Goal: Task Accomplishment & Management: Use online tool/utility

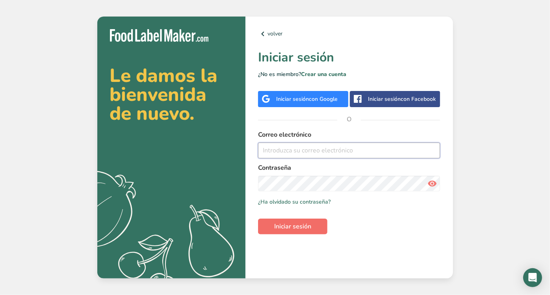
type input "[EMAIL_ADDRESS][DOMAIN_NAME]"
click at [309, 221] on button "Iniciar sesión" at bounding box center [292, 227] width 69 height 16
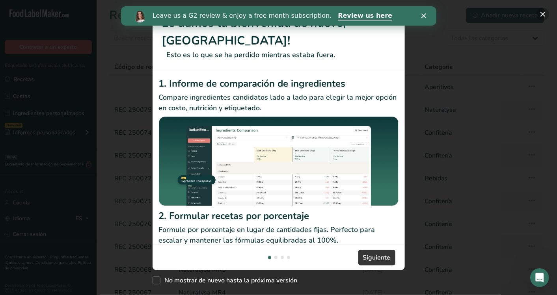
click at [541, 15] on button "New Features" at bounding box center [543, 14] width 13 height 13
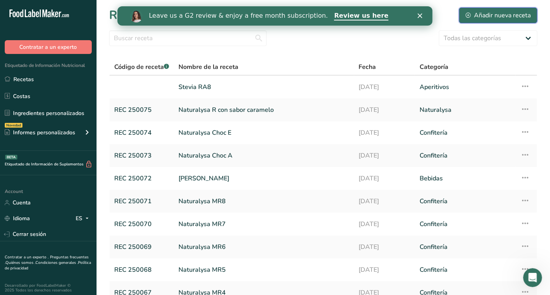
click at [500, 15] on div "Añadir nueva receta" at bounding box center [498, 15] width 65 height 9
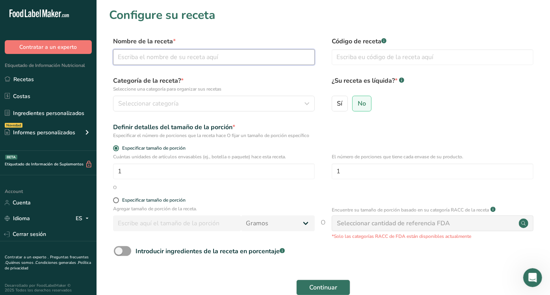
click at [260, 50] on input "text" at bounding box center [214, 57] width 202 height 16
click at [198, 54] on input "Instant Fat Filled Powder 20%" at bounding box center [214, 57] width 202 height 16
click at [227, 60] on input "Instant Fat Filled Powder 28%" at bounding box center [214, 57] width 202 height 16
type input "Instant Fat Filled Powder 28% YC fortified (Fat Filled Powder)"
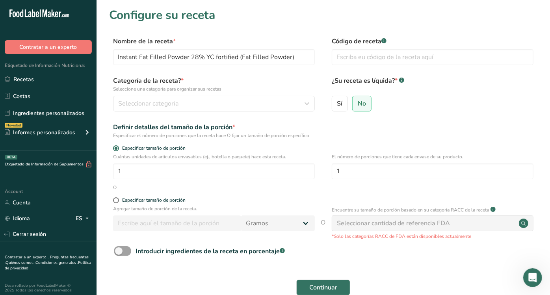
click at [177, 91] on p "Seleccione una categoría para organizar sus recetas" at bounding box center [214, 89] width 202 height 7
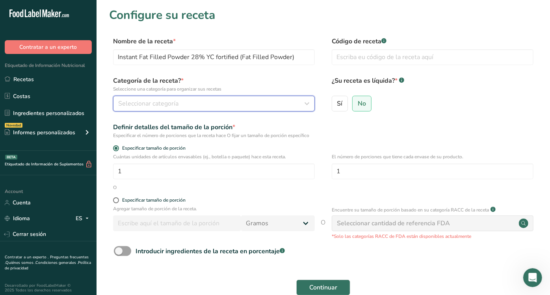
click at [176, 100] on span "Seleccionar categoría" at bounding box center [148, 103] width 60 height 9
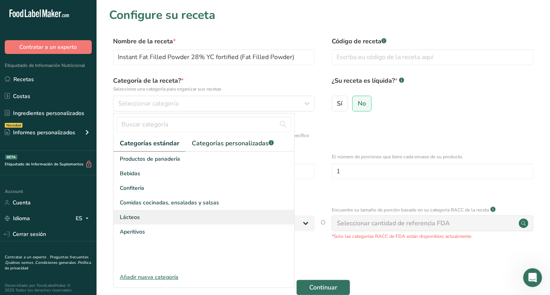
click at [155, 215] on div "Lácteos" at bounding box center [204, 217] width 181 height 15
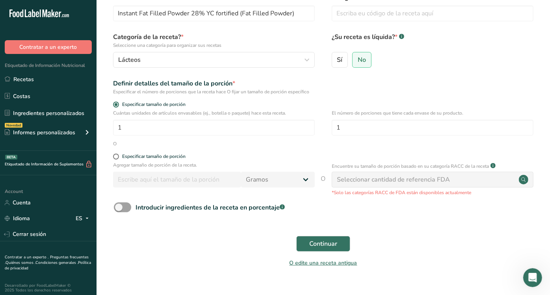
scroll to position [42, 0]
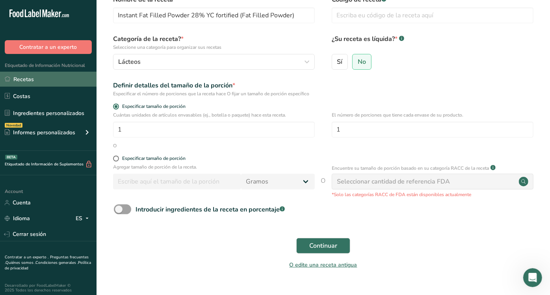
click at [46, 84] on link "Recetas" at bounding box center [48, 79] width 97 height 15
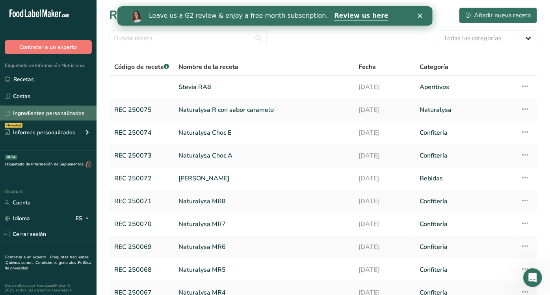
click at [37, 116] on link "Ingredientes personalizados" at bounding box center [48, 113] width 97 height 15
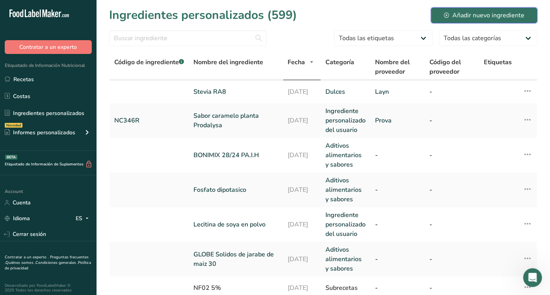
click at [494, 22] on button "Añadir nuevo ingrediente" at bounding box center [484, 15] width 106 height 16
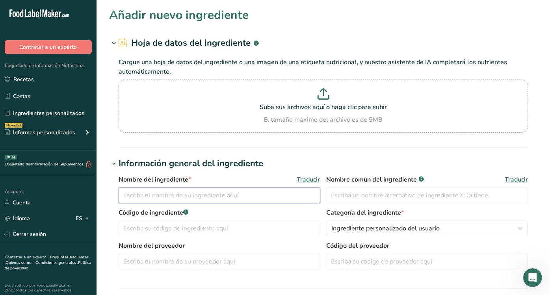
click at [200, 195] on input "text" at bounding box center [220, 196] width 202 height 16
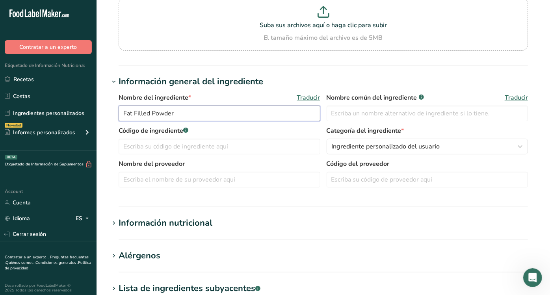
scroll to position [84, 0]
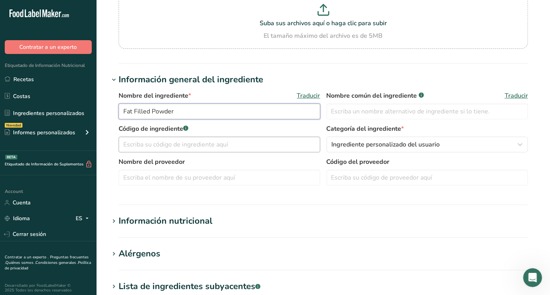
type input "Fat Filled Powder"
click at [209, 146] on input "text" at bounding box center [220, 145] width 202 height 16
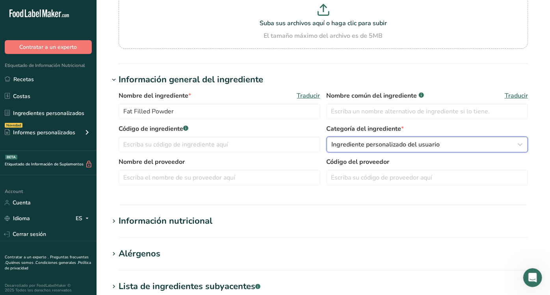
click at [380, 148] on span "Ingrediente personalizado del usuario" at bounding box center [386, 144] width 108 height 9
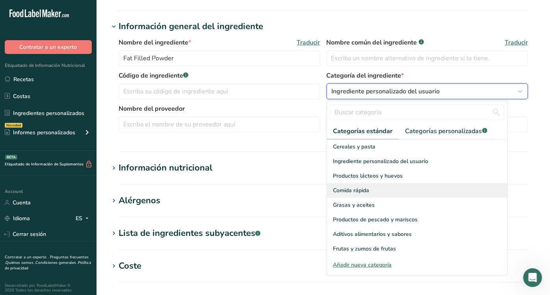
scroll to position [111, 0]
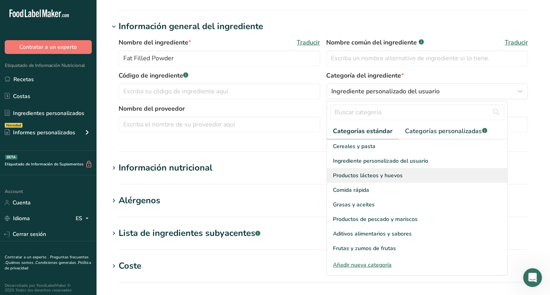
click at [366, 171] on span "Productos lácteos y huevos" at bounding box center [369, 175] width 70 height 8
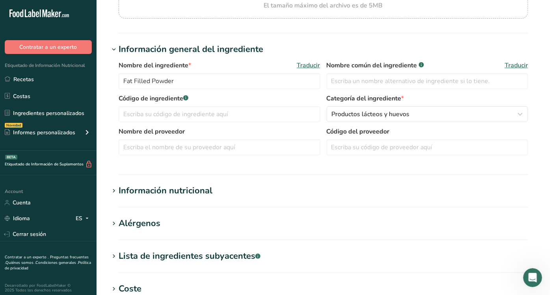
scroll to position [114, 0]
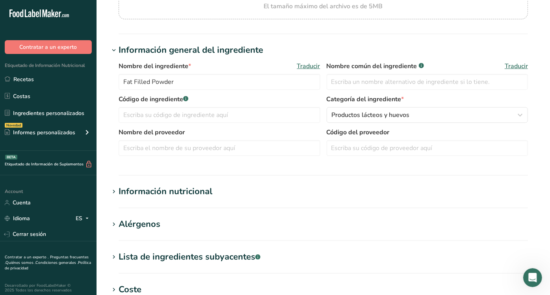
click at [151, 199] on section "Información nutricional Tamaño de la porción .a-a{fill:#347362;}.b-a{fill:#fff;…" at bounding box center [323, 196] width 429 height 23
click at [145, 188] on div "Información nutricional" at bounding box center [166, 191] width 94 height 13
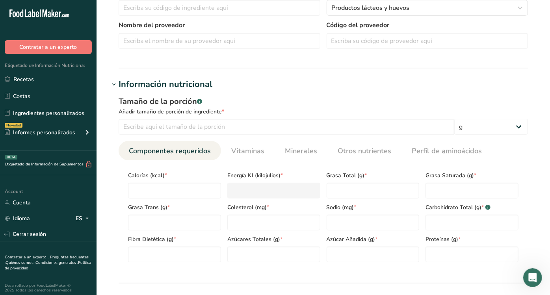
scroll to position [222, 0]
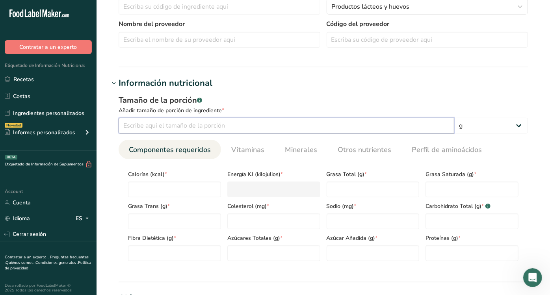
click at [181, 122] on input "number" at bounding box center [287, 126] width 336 height 16
type input "100"
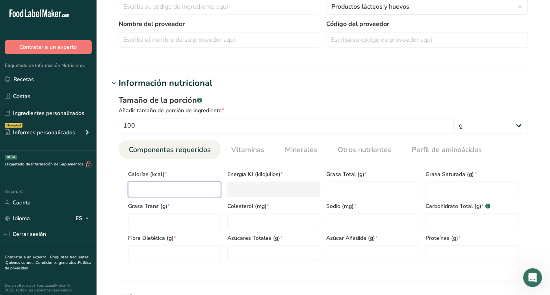
click at [169, 184] on input "number" at bounding box center [174, 190] width 93 height 16
type input "5"
type KJ "20.9"
type input "51"
type KJ "213.4"
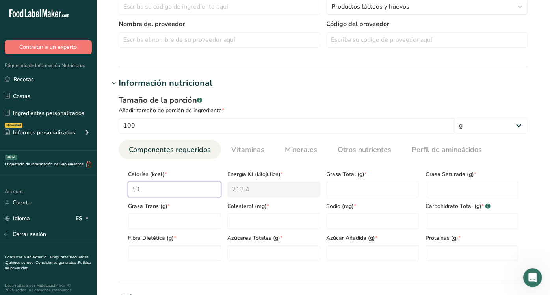
type input "513"
type KJ "2146.4"
type input "513"
click at [358, 189] on Fat "number" at bounding box center [373, 190] width 93 height 16
type Fat "29.5"
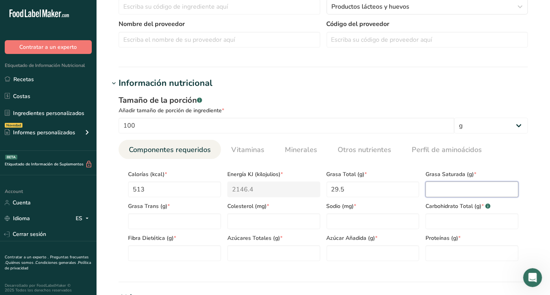
click at [452, 195] on Fat "number" at bounding box center [472, 190] width 93 height 16
type Fat "0"
type Fat "14.8"
click at [194, 227] on Fat "number" at bounding box center [174, 222] width 93 height 16
click at [277, 227] on input "number" at bounding box center [273, 222] width 93 height 16
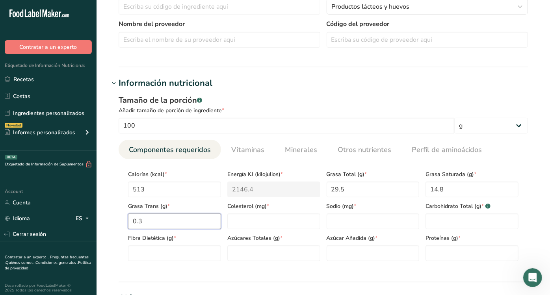
drag, startPoint x: 165, startPoint y: 218, endPoint x: 121, endPoint y: 210, distance: 44.9
click at [121, 210] on section "Calorías (kcal) * 513 Energía KJ (kilojulios) * 2146.4 Grasa Total (g) * 29.5 G…" at bounding box center [324, 213] width 410 height 108
type Fat "0"
click at [237, 219] on input "number" at bounding box center [273, 222] width 93 height 16
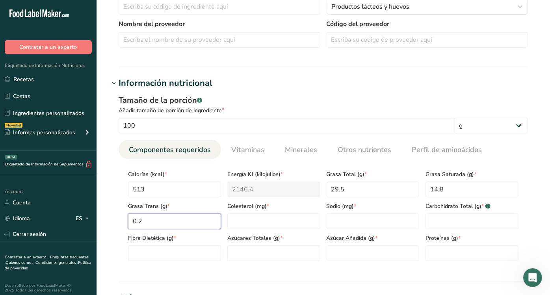
click at [157, 215] on Fat "0.2" at bounding box center [174, 222] width 93 height 16
type Fat "0.3"
click at [243, 226] on input "number" at bounding box center [273, 222] width 93 height 16
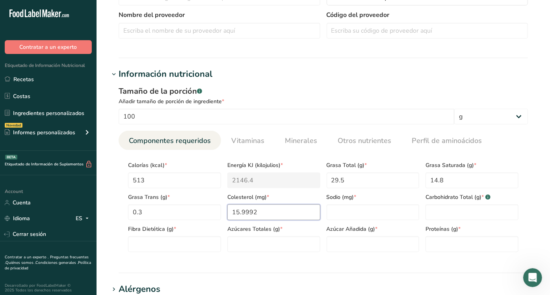
scroll to position [232, 0]
type input "15.9992"
click at [351, 213] on input "number" at bounding box center [373, 212] width 93 height 16
type input "245"
click at [458, 213] on Carbohydrates "number" at bounding box center [472, 212] width 93 height 16
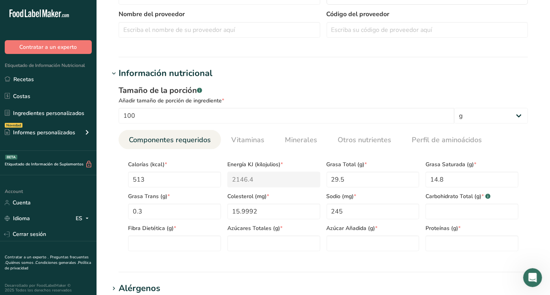
click at [390, 58] on section "Añadir nuevo ingrediente Hoja de datos del ingrediente .a-a{fill:#347362;}.b-a{…" at bounding box center [324, 153] width 454 height 771
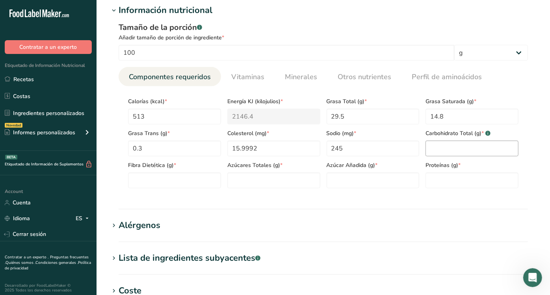
scroll to position [296, 0]
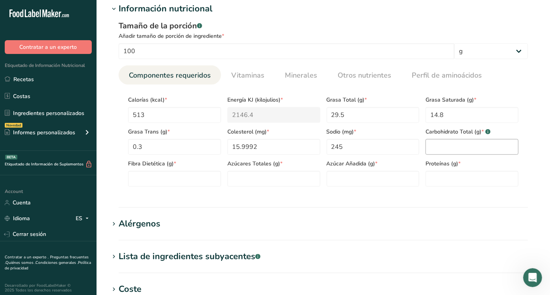
drag, startPoint x: 450, startPoint y: 157, endPoint x: 445, endPoint y: 150, distance: 8.4
click at [445, 150] on div "Calorías (kcal) * 513 Energía KJ (kilojulios) * 2146.4 Grasa Total (g) * 29.5 G…" at bounding box center [323, 139] width 397 height 96
click at [445, 150] on Carbohydrates "number" at bounding box center [472, 147] width 93 height 16
type Carbohydrates "37.8"
click at [147, 179] on Fiber "number" at bounding box center [174, 179] width 93 height 16
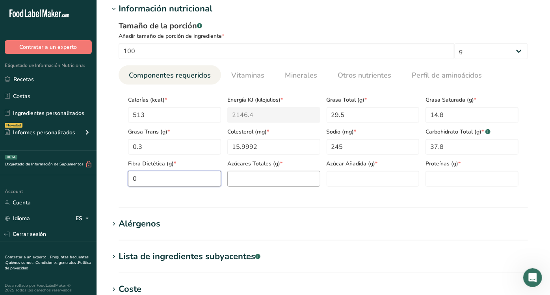
type Fiber "0"
click at [242, 183] on Sugars "number" at bounding box center [273, 179] width 93 height 16
type Sugars "37.8"
drag, startPoint x: 371, startPoint y: 181, endPoint x: 341, endPoint y: 175, distance: 30.9
click at [341, 175] on Sugars "number" at bounding box center [373, 179] width 93 height 16
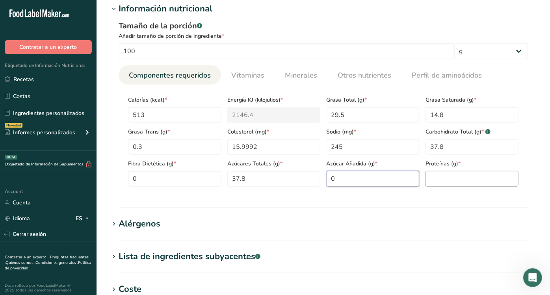
type Sugars "0"
click at [464, 177] on input "number" at bounding box center [472, 179] width 93 height 16
type input "24"
click at [284, 204] on section "Información nutricional Tamaño de la porción .a-a{fill:#347362;}.b-a{fill:#fff;…" at bounding box center [323, 105] width 429 height 206
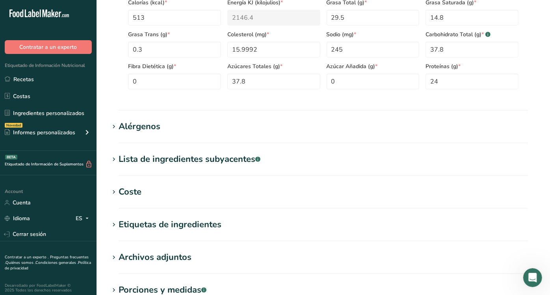
scroll to position [394, 0]
click at [346, 73] on Sugars "0" at bounding box center [373, 81] width 93 height 16
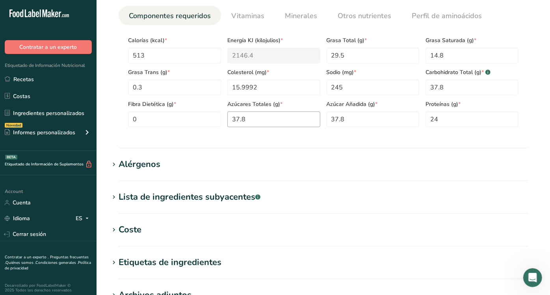
scroll to position [356, 0]
click at [367, 114] on Sugars "37.8" at bounding box center [373, 120] width 93 height 16
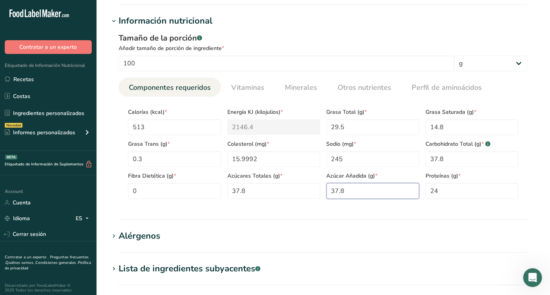
scroll to position [319, 0]
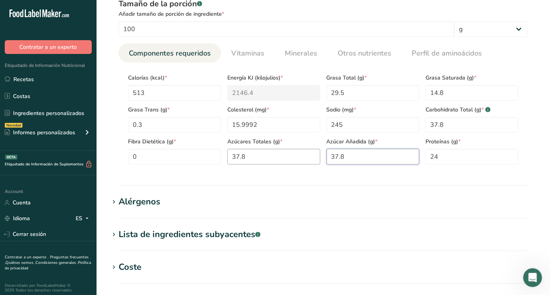
drag, startPoint x: 359, startPoint y: 160, endPoint x: 306, endPoint y: 150, distance: 53.8
click at [306, 150] on div "Calorías (kcal) * 513 Energía KJ (kilojulios) * 2146.4 Grasa Total (g) * 29.5 G…" at bounding box center [323, 117] width 397 height 96
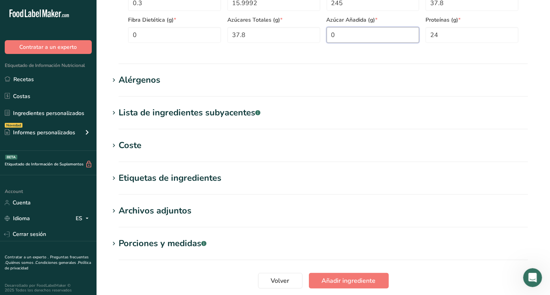
scroll to position [442, 0]
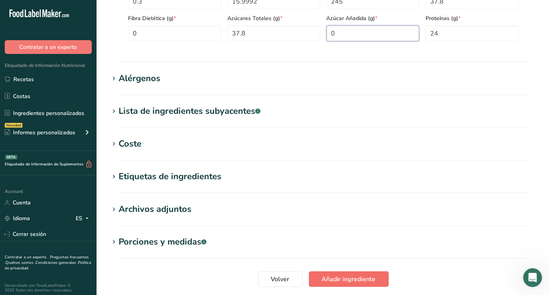
type Sugars "0"
click at [354, 273] on button "Añadir ingrediente" at bounding box center [349, 280] width 80 height 16
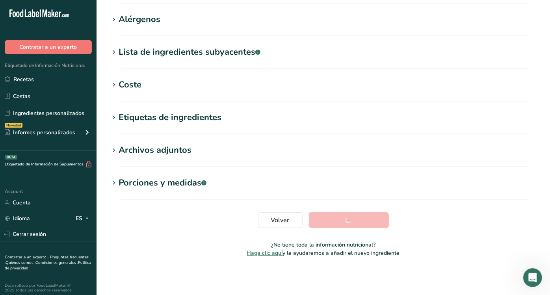
scroll to position [121, 0]
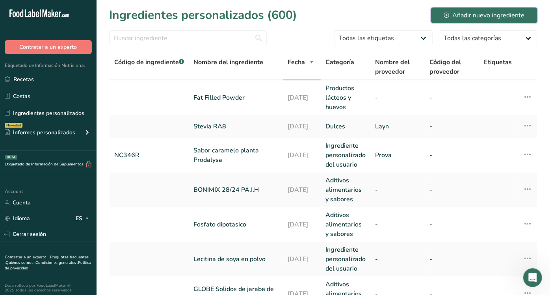
click at [484, 20] on button "Añadir nuevo ingrediente" at bounding box center [484, 15] width 106 height 16
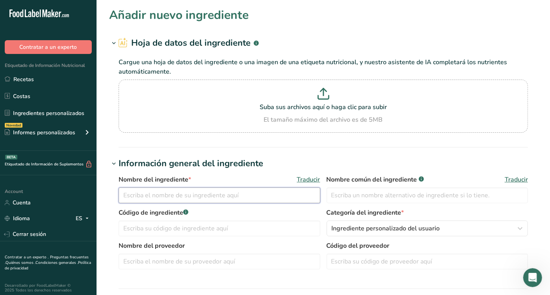
click at [218, 199] on input "text" at bounding box center [220, 196] width 202 height 16
type input "f"
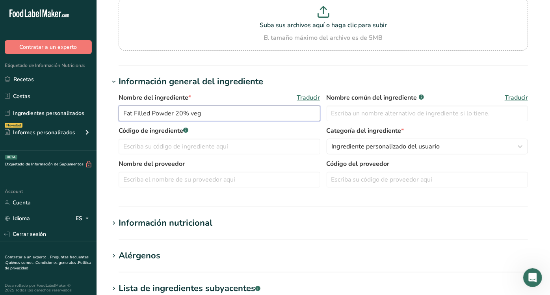
scroll to position [90, 0]
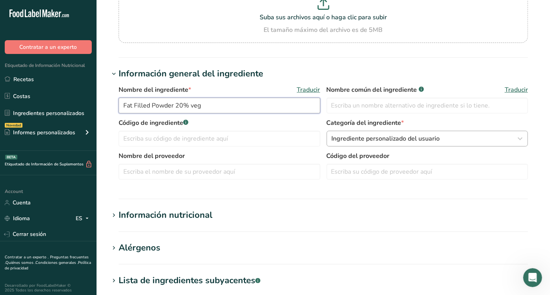
type input "Fat Filled Powder 20% veg"
click at [378, 137] on span "Ingrediente personalizado del usuario" at bounding box center [386, 138] width 108 height 9
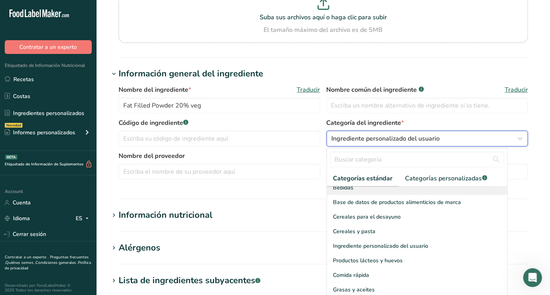
scroll to position [78, 0]
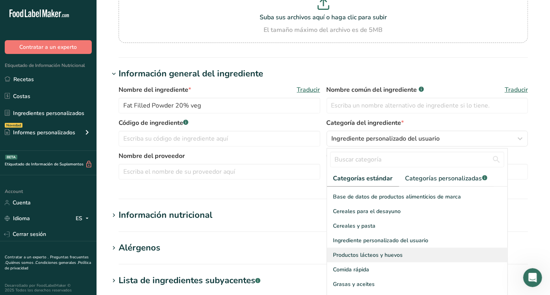
click at [366, 251] on span "Productos lácteos y huevos" at bounding box center [369, 255] width 70 height 8
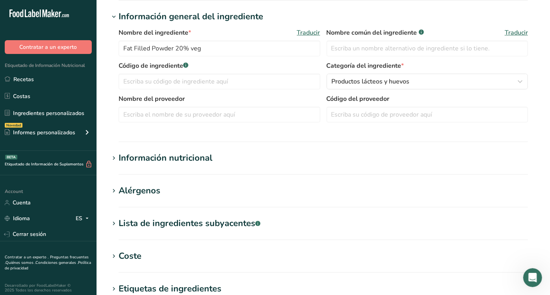
scroll to position [147, 0]
click at [174, 160] on div "Información nutricional" at bounding box center [166, 157] width 94 height 13
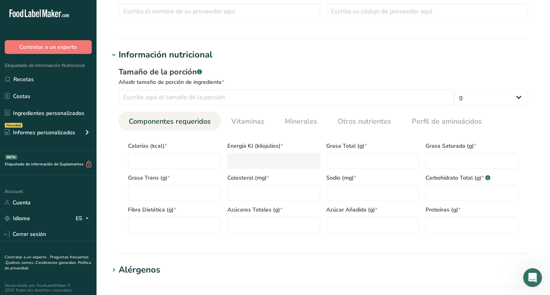
scroll to position [255, 0]
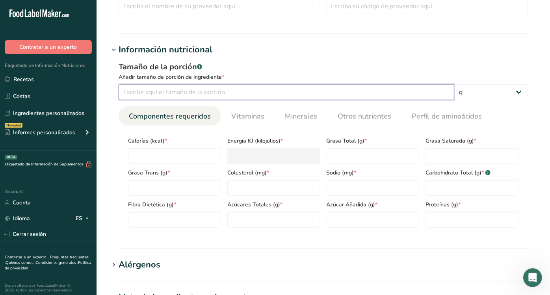
click at [175, 91] on input "number" at bounding box center [287, 92] width 336 height 16
type input "100"
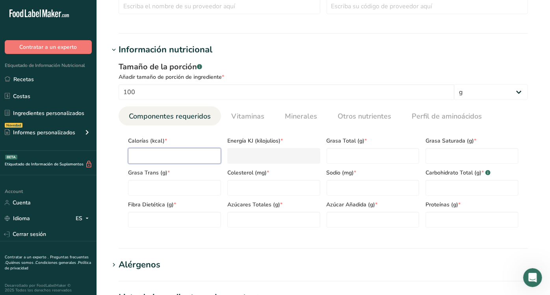
click at [177, 154] on input "number" at bounding box center [174, 156] width 93 height 16
type input "4"
type KJ "16.7"
type input "46"
type KJ "192.5"
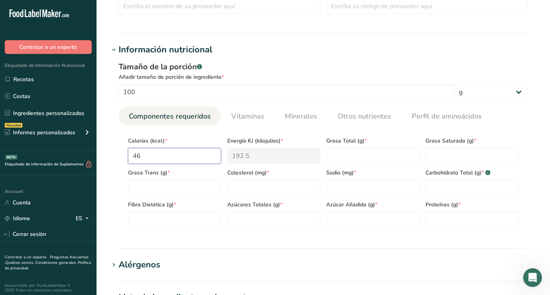
type input "462"
type KJ "1933"
type input "462"
click at [359, 147] on div "Grasa Total (g) *" at bounding box center [373, 148] width 99 height 32
click at [360, 148] on Fat "number" at bounding box center [373, 156] width 93 height 16
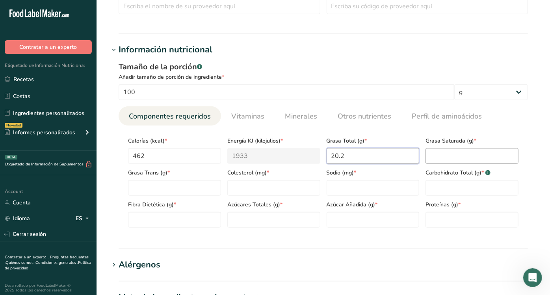
type Fat "20.2"
click at [444, 158] on Fat "number" at bounding box center [472, 156] width 93 height 16
type Fat "10.57"
click at [168, 195] on Fat "number" at bounding box center [174, 188] width 93 height 16
type Fat "1.97"
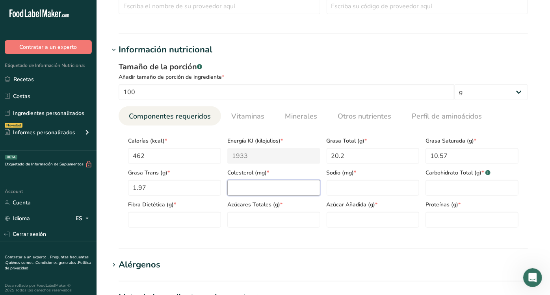
click at [262, 188] on input "number" at bounding box center [273, 188] width 93 height 16
type input "2.28"
click at [384, 181] on input "number" at bounding box center [373, 188] width 93 height 16
type input "190"
click at [455, 196] on div "Proteínas (g) *" at bounding box center [472, 212] width 99 height 32
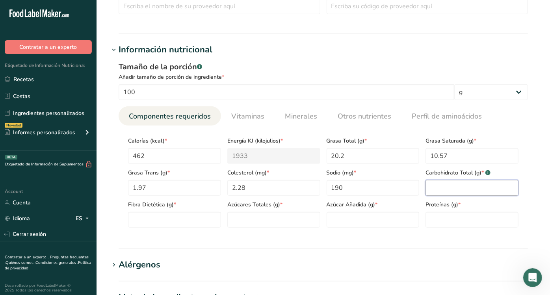
click at [442, 182] on Carbohydrates "number" at bounding box center [472, 188] width 93 height 16
type Carbohydrates "58"
click at [166, 216] on Fiber "number" at bounding box center [174, 220] width 93 height 16
type Fiber "0"
click at [245, 224] on Sugars "number" at bounding box center [273, 220] width 93 height 16
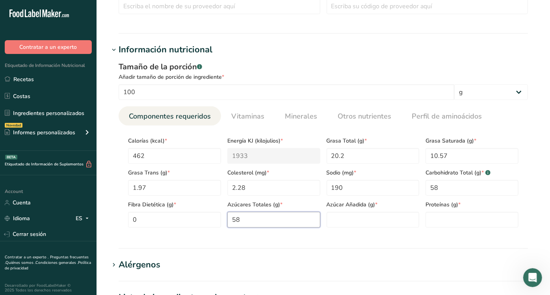
type Sugars "58"
click at [344, 231] on section "Calorías (kcal) * 462 Energía KJ (kilojulios) * 1933 Grasa Total (g) * 20.2 Gra…" at bounding box center [324, 180] width 410 height 108
click at [347, 224] on Sugars "number" at bounding box center [373, 220] width 93 height 16
type Sugars "0"
click at [444, 220] on input "number" at bounding box center [472, 220] width 93 height 16
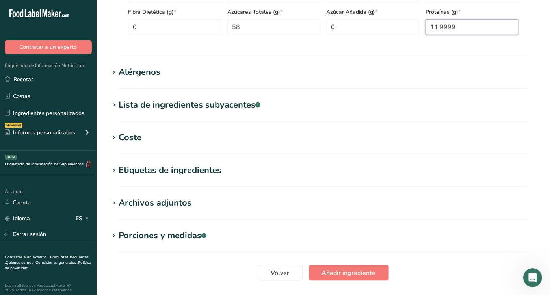
scroll to position [480, 0]
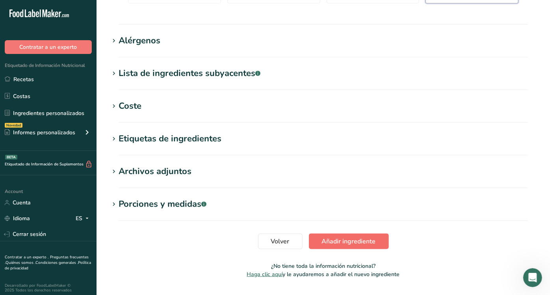
type input "11.9999"
click at [346, 244] on span "Añadir ingrediente" at bounding box center [349, 241] width 54 height 9
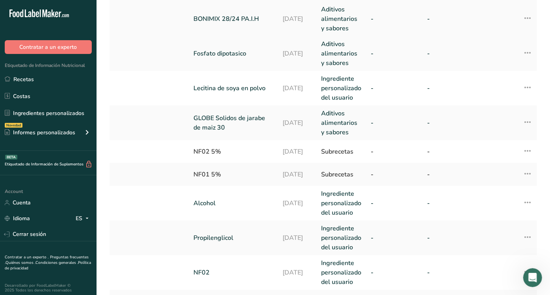
scroll to position [207, 0]
